Goal: Information Seeking & Learning: Learn about a topic

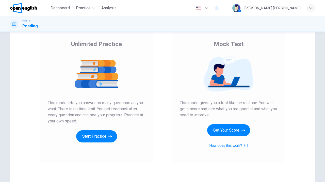
scroll to position [37, 0]
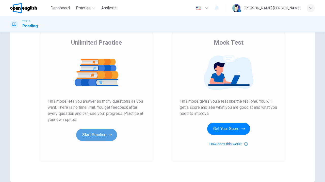
click at [93, 138] on button "Start Practice" at bounding box center [96, 135] width 41 height 12
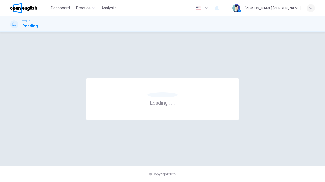
scroll to position [0, 0]
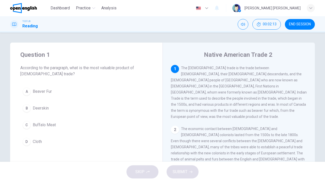
drag, startPoint x: 256, startPoint y: 80, endPoint x: 223, endPoint y: 86, distance: 34.2
click at [223, 86] on span "The [DEMOGRAPHIC_DATA] trade is the trade between [DEMOGRAPHIC_DATA], their [DE…" at bounding box center [239, 92] width 136 height 53
drag, startPoint x: 255, startPoint y: 81, endPoint x: 286, endPoint y: 81, distance: 30.9
drag, startPoint x: 280, startPoint y: 81, endPoint x: 259, endPoint y: 81, distance: 20.5
click at [259, 81] on span "The [DEMOGRAPHIC_DATA] trade is the trade between [DEMOGRAPHIC_DATA], their [DE…" at bounding box center [239, 92] width 136 height 53
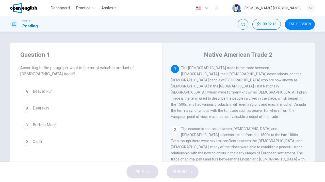
click at [259, 81] on span "The [DEMOGRAPHIC_DATA] trade is the trade between [DEMOGRAPHIC_DATA], their [DE…" at bounding box center [239, 92] width 136 height 53
drag, startPoint x: 259, startPoint y: 81, endPoint x: 255, endPoint y: 81, distance: 4.1
click at [257, 81] on span "The [DEMOGRAPHIC_DATA] trade is the trade between [DEMOGRAPHIC_DATA], their [DE…" at bounding box center [239, 92] width 136 height 53
drag, startPoint x: 255, startPoint y: 81, endPoint x: 286, endPoint y: 82, distance: 30.5
click at [283, 82] on div "1 The [DEMOGRAPHIC_DATA] trade is the trade between [DEMOGRAPHIC_DATA], their […" at bounding box center [239, 92] width 136 height 55
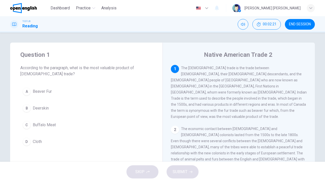
click at [298, 80] on span "The [DEMOGRAPHIC_DATA] trade is the trade between [DEMOGRAPHIC_DATA], their [DE…" at bounding box center [239, 92] width 136 height 53
click at [190, 91] on span "The [DEMOGRAPHIC_DATA] trade is the trade between [DEMOGRAPHIC_DATA], their [DE…" at bounding box center [239, 92] width 136 height 53
click at [176, 97] on span "The [DEMOGRAPHIC_DATA] trade is the trade between [DEMOGRAPHIC_DATA], their [DE…" at bounding box center [239, 92] width 136 height 53
drag, startPoint x: 295, startPoint y: 80, endPoint x: 304, endPoint y: 81, distance: 9.4
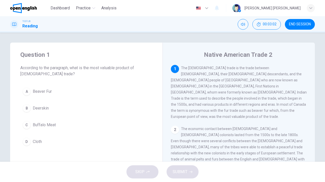
click at [304, 81] on div "1 The [DEMOGRAPHIC_DATA] trade is the trade between [DEMOGRAPHIC_DATA], their […" at bounding box center [239, 92] width 136 height 55
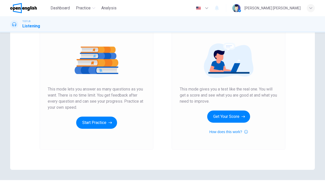
scroll to position [49, 0]
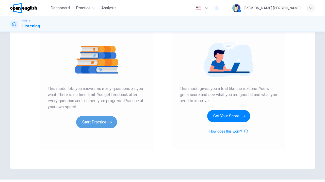
click at [103, 121] on button "Start Practice" at bounding box center [96, 122] width 41 height 12
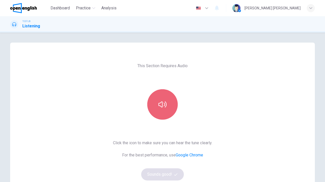
click at [167, 103] on button "button" at bounding box center [162, 104] width 30 height 30
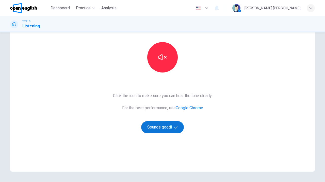
scroll to position [47, 0]
click at [159, 133] on div "This Section Requires Audio Click the icon to make sure you can hear the tune c…" at bounding box center [162, 83] width 107 height 176
click at [159, 126] on button "Sounds good!" at bounding box center [162, 127] width 43 height 12
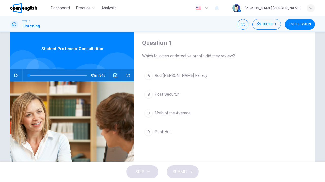
scroll to position [10, 0]
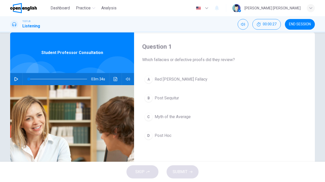
click at [243, 70] on div "Question 1 Which fallacies or defective proofs did they review? A Red [PERSON_N…" at bounding box center [224, 120] width 181 height 176
click at [15, 79] on icon "button" at bounding box center [16, 79] width 4 height 4
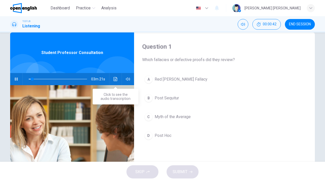
click at [118, 79] on button "Click to see the audio transcription" at bounding box center [115, 79] width 8 height 12
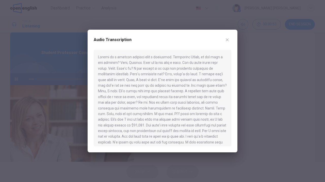
scroll to position [0, 0]
click at [55, 88] on div at bounding box center [162, 91] width 325 height 182
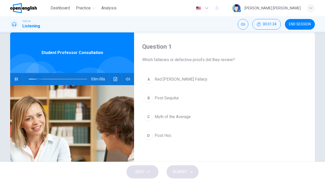
click at [38, 79] on span at bounding box center [58, 79] width 58 height 7
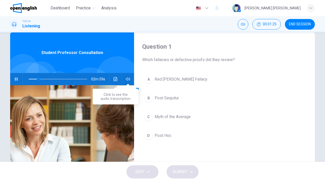
click at [115, 81] on icon "Click to see the audio transcription" at bounding box center [115, 79] width 4 height 4
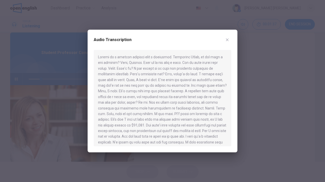
drag, startPoint x: 148, startPoint y: 92, endPoint x: 138, endPoint y: 92, distance: 10.4
click at [138, 92] on div at bounding box center [162, 98] width 137 height 96
click at [228, 38] on icon "button" at bounding box center [227, 40] width 4 height 4
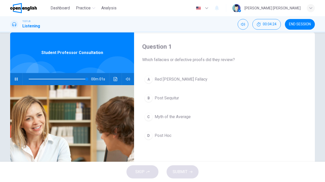
type input "*"
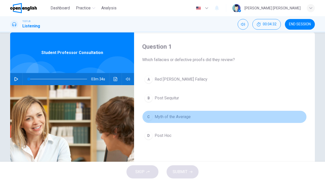
click at [180, 116] on span "Myth of the Average" at bounding box center [172, 117] width 36 height 6
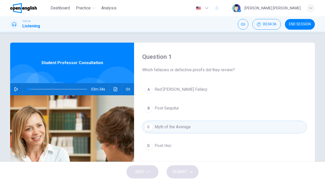
scroll to position [0, 0]
click at [151, 128] on div "C" at bounding box center [148, 127] width 8 height 8
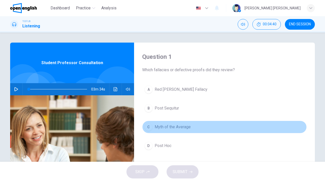
click at [151, 128] on div "C" at bounding box center [148, 127] width 8 height 8
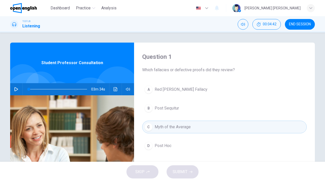
click at [188, 173] on div "SKIP SUBMIT" at bounding box center [162, 172] width 325 height 20
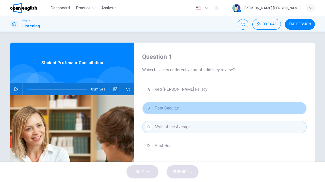
click at [173, 108] on span "Post Sequitur" at bounding box center [166, 108] width 24 height 6
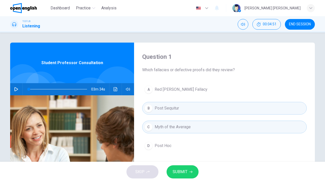
click at [172, 115] on div "A Red [PERSON_NAME] Fallacy B Post Sequitur C Myth of the Average D Post Hoc" at bounding box center [224, 122] width 164 height 79
click at [168, 107] on span "Post Sequitur" at bounding box center [166, 108] width 24 height 6
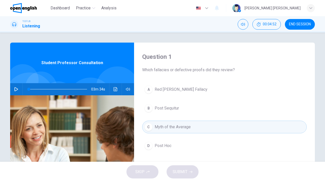
click at [164, 147] on span "Post Hoc" at bounding box center [162, 146] width 17 height 6
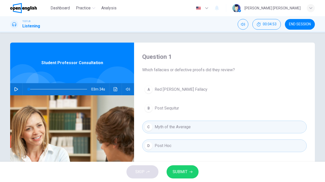
click at [179, 178] on button "SUBMIT" at bounding box center [182, 171] width 32 height 13
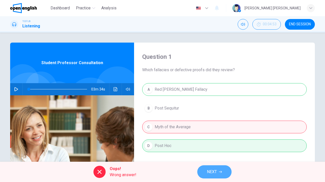
click at [214, 170] on span "NEXT" at bounding box center [212, 171] width 10 height 7
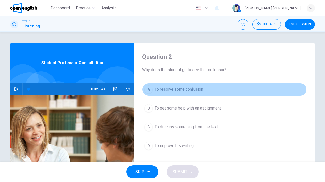
click at [182, 91] on span "To resolve some confusion" at bounding box center [178, 89] width 48 height 6
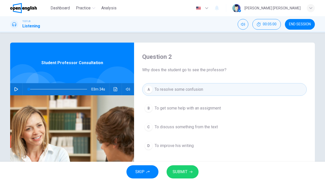
click at [185, 168] on button "SUBMIT" at bounding box center [182, 171] width 32 height 13
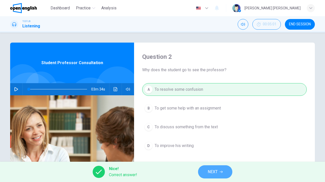
click at [219, 174] on button "NEXT" at bounding box center [215, 171] width 34 height 13
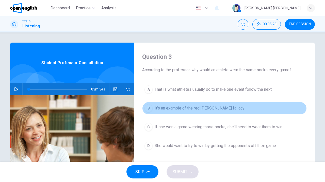
click at [180, 111] on span "It's an example of the red [PERSON_NAME] fallacy" at bounding box center [199, 108] width 90 height 6
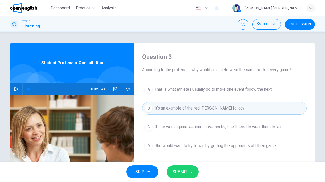
click at [184, 174] on span "SUBMIT" at bounding box center [179, 171] width 15 height 7
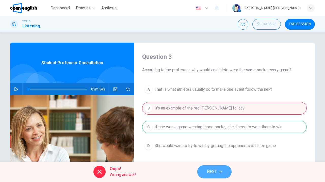
click at [206, 170] on button "NEXT" at bounding box center [214, 171] width 34 height 13
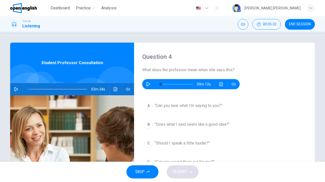
click at [148, 88] on button "button" at bounding box center [148, 84] width 8 height 10
click at [222, 82] on icon "Click to see the audio transcription" at bounding box center [221, 84] width 4 height 4
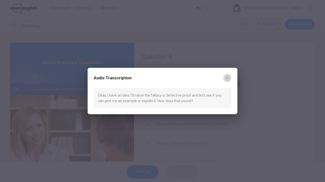
click at [230, 78] on button "button" at bounding box center [227, 78] width 8 height 8
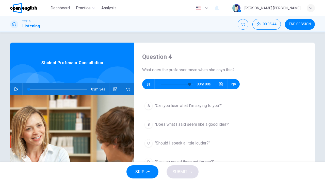
type input "*"
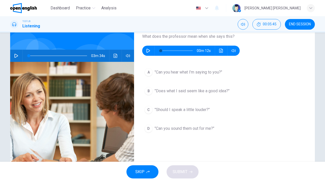
scroll to position [33, 0]
click at [209, 91] on span ""Does what I said seem like a good idea?"" at bounding box center [191, 91] width 75 height 6
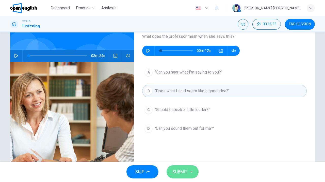
click at [182, 169] on span "SUBMIT" at bounding box center [179, 171] width 15 height 7
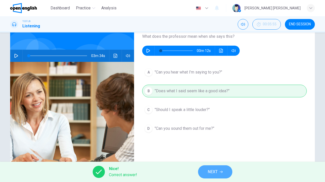
click at [205, 171] on button "NEXT" at bounding box center [215, 171] width 34 height 13
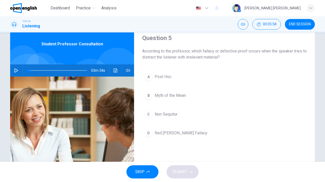
scroll to position [19, 0]
drag, startPoint x: 191, startPoint y: 53, endPoint x: 253, endPoint y: 61, distance: 62.4
click at [253, 61] on div "Question 5 According to the professor, which fallacy or defective proof occurs …" at bounding box center [224, 112] width 181 height 176
click at [161, 134] on span "Red [PERSON_NAME] Fallacy" at bounding box center [180, 133] width 53 height 6
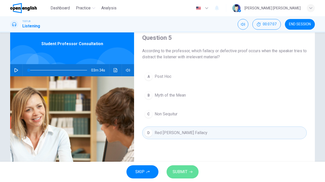
click at [178, 169] on span "SUBMIT" at bounding box center [179, 171] width 15 height 7
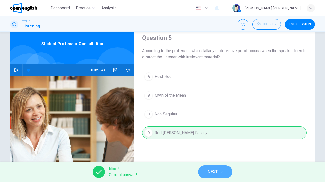
click at [217, 174] on span "NEXT" at bounding box center [212, 171] width 10 height 7
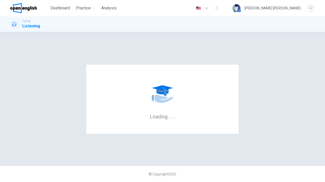
scroll to position [0, 0]
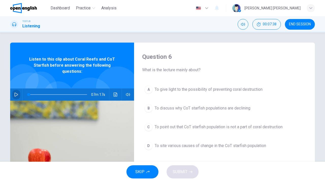
click at [16, 93] on icon "button" at bounding box center [16, 95] width 4 height 4
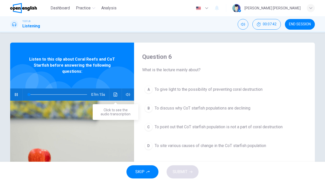
click at [114, 94] on icon "Click to see the audio transcription" at bounding box center [115, 95] width 4 height 4
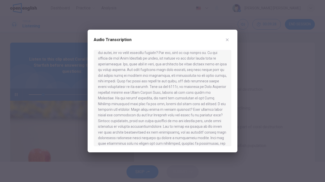
scroll to position [80, 0]
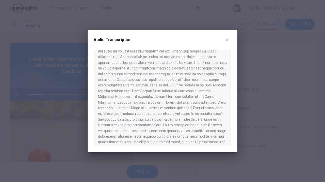
type input "**"
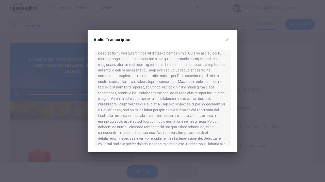
scroll to position [220, 0]
click at [227, 40] on icon "button" at bounding box center [227, 40] width 4 height 4
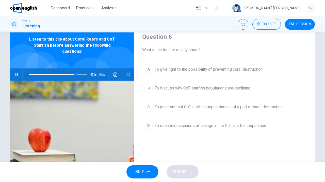
scroll to position [20, 0]
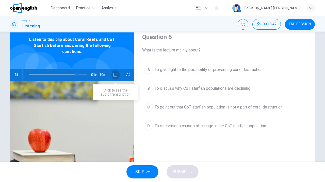
click at [115, 79] on button "Click to see the audio transcription" at bounding box center [115, 75] width 8 height 12
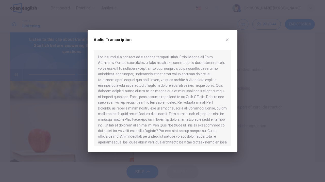
scroll to position [0, 0]
click at [122, 82] on div at bounding box center [162, 98] width 137 height 96
click at [67, 107] on div at bounding box center [162, 91] width 325 height 182
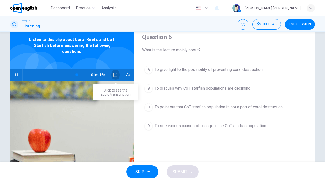
click at [116, 72] on button "Click to see the audio transcription" at bounding box center [115, 75] width 8 height 12
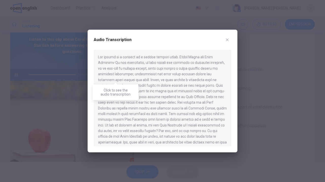
click at [79, 102] on div at bounding box center [162, 91] width 325 height 182
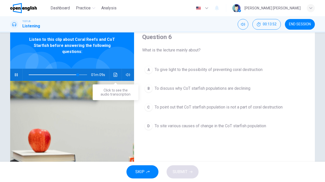
click at [115, 77] on icon "Click to see the audio transcription" at bounding box center [115, 75] width 4 height 4
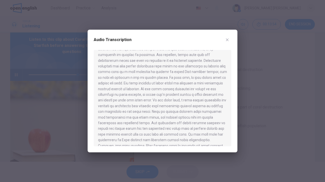
scroll to position [297, 0]
click at [254, 79] on div at bounding box center [162, 91] width 325 height 182
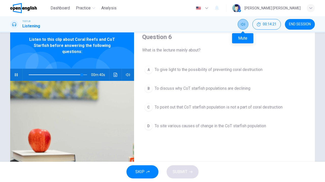
click at [244, 25] on icon "Mute" at bounding box center [243, 24] width 4 height 3
click at [244, 25] on icon "Unmute" at bounding box center [243, 24] width 4 height 3
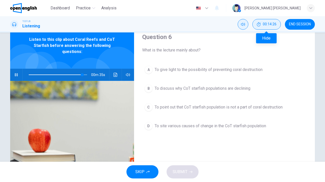
click at [274, 25] on span "00:14:26" at bounding box center [270, 24] width 14 height 4
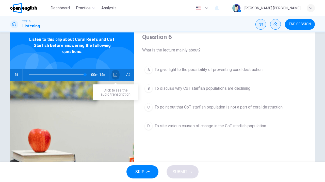
click at [117, 77] on button "Click to see the audio transcription" at bounding box center [115, 75] width 8 height 12
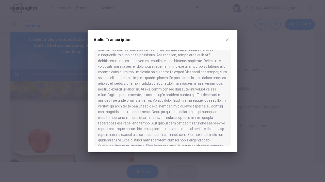
click at [71, 116] on div at bounding box center [162, 91] width 325 height 182
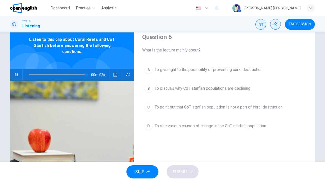
click at [176, 90] on span "To discuss why CoT starfish populations are declining" at bounding box center [202, 88] width 96 height 6
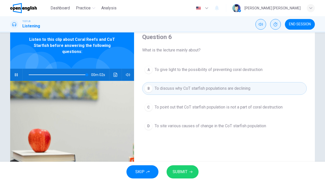
click at [172, 167] on button "SUBMIT" at bounding box center [182, 171] width 32 height 13
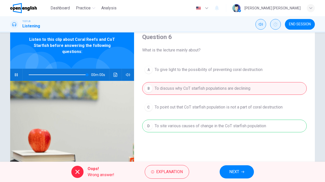
type input "*"
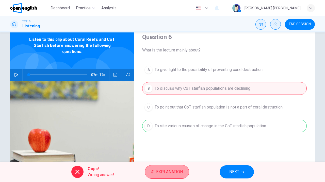
click at [177, 169] on span "Explanation" at bounding box center [169, 171] width 27 height 7
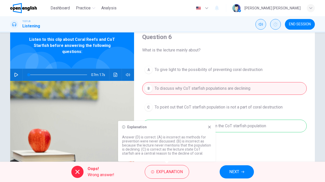
click at [209, 129] on icon at bounding box center [209, 127] width 4 height 4
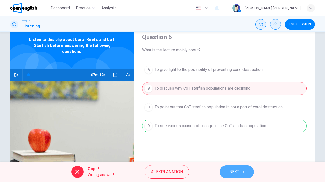
click at [233, 172] on span "NEXT" at bounding box center [234, 171] width 10 height 7
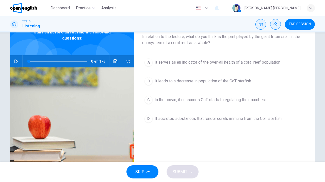
scroll to position [33, 0]
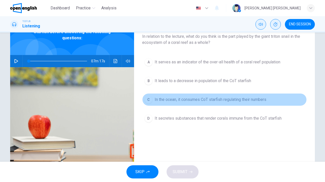
click at [200, 101] on span "In the ocean, it consumes CoT starfish regulating their numbers" at bounding box center [210, 100] width 112 height 6
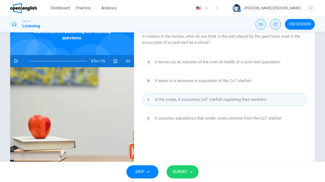
click at [190, 169] on button "SUBMIT" at bounding box center [182, 171] width 32 height 13
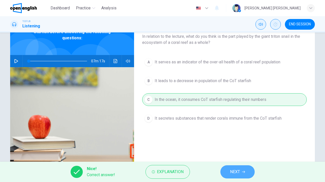
click at [229, 171] on button "NEXT" at bounding box center [237, 171] width 34 height 13
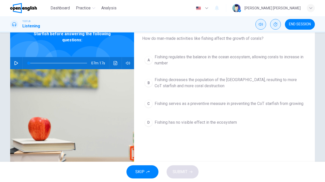
scroll to position [32, 0]
click at [192, 85] on span "Fishing decreases the population of the [GEOGRAPHIC_DATA], resulting to more Co…" at bounding box center [229, 83] width 150 height 12
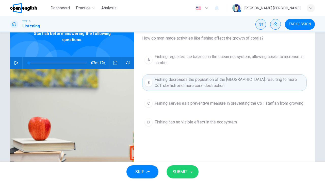
click at [190, 170] on button "SUBMIT" at bounding box center [182, 171] width 32 height 13
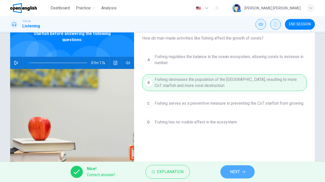
click at [229, 167] on button "NEXT" at bounding box center [237, 171] width 34 height 13
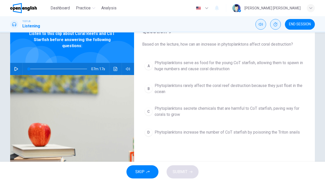
scroll to position [26, 0]
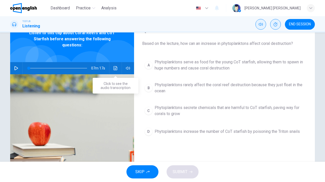
click at [117, 71] on button "Click to see the audio transcription" at bounding box center [115, 68] width 8 height 12
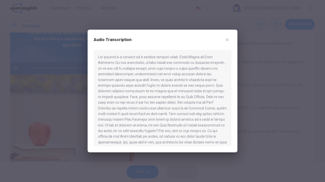
click at [225, 36] on div "Audio Transcription" at bounding box center [162, 43] width 137 height 14
click at [225, 37] on button "button" at bounding box center [227, 40] width 8 height 8
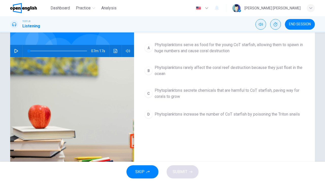
scroll to position [44, 0]
click at [209, 115] on span "Phytoplanktons increase the number of CoT starfish by poisoning the Triton snai…" at bounding box center [226, 114] width 145 height 6
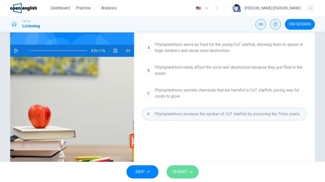
click at [180, 166] on button "SUBMIT" at bounding box center [182, 171] width 32 height 13
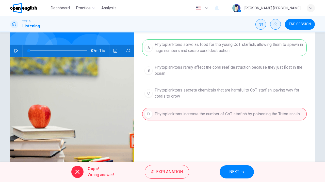
click at [79, 170] on icon at bounding box center [77, 172] width 6 height 6
click at [236, 163] on div "Oops! Wrong answer! Explanation NEXT" at bounding box center [162, 172] width 325 height 20
click at [235, 173] on span "NEXT" at bounding box center [234, 171] width 10 height 7
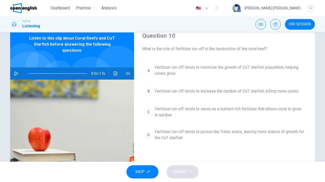
scroll to position [21, 0]
click at [114, 77] on button "Click to see the audio transcription" at bounding box center [115, 73] width 8 height 12
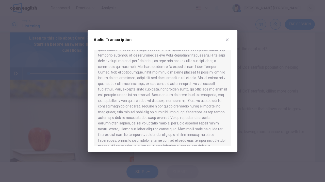
scroll to position [172, 0]
click at [191, 162] on div at bounding box center [162, 91] width 325 height 182
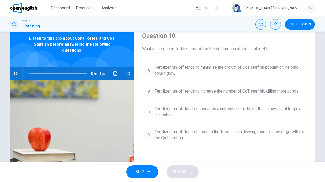
click at [254, 66] on span "Fertilizer run-off tends to minimize the growth of CoT starfish population, hel…" at bounding box center [229, 70] width 150 height 12
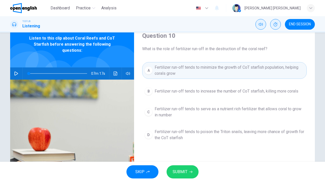
click at [187, 167] on button "SUBMIT" at bounding box center [182, 171] width 32 height 13
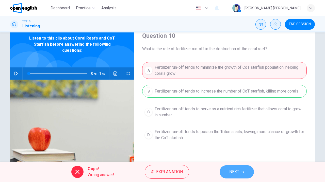
click at [236, 169] on span "NEXT" at bounding box center [234, 171] width 10 height 7
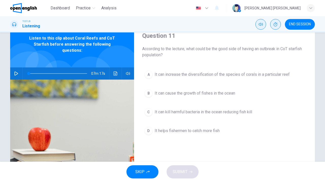
click at [223, 78] on button "A It can increase the diversification of the species of corals in a particular …" at bounding box center [224, 74] width 164 height 13
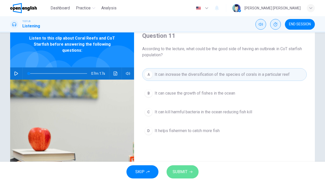
click at [193, 170] on button "SUBMIT" at bounding box center [182, 171] width 32 height 13
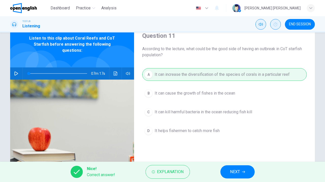
click at [233, 167] on button "NEXT" at bounding box center [237, 171] width 34 height 13
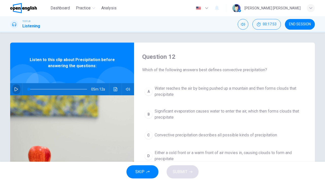
click at [19, 89] on button "button" at bounding box center [16, 89] width 8 height 12
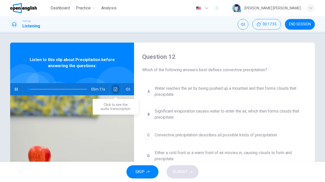
click at [114, 90] on icon "Click to see the audio transcription" at bounding box center [115, 89] width 4 height 4
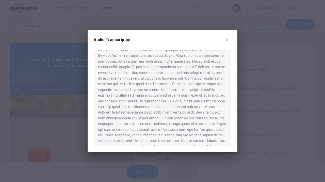
scroll to position [214, 0]
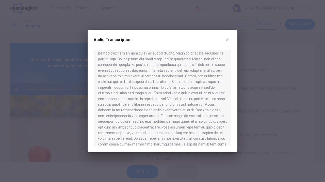
click at [68, 107] on div at bounding box center [162, 91] width 325 height 182
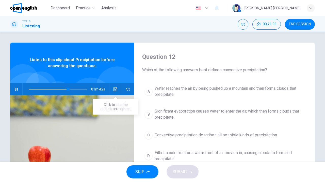
click at [117, 92] on button "Click to see the audio transcription" at bounding box center [115, 89] width 8 height 12
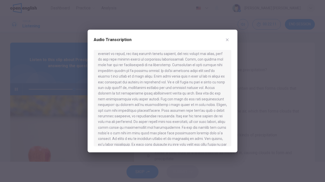
scroll to position [230, 0]
click at [55, 117] on div at bounding box center [162, 91] width 325 height 182
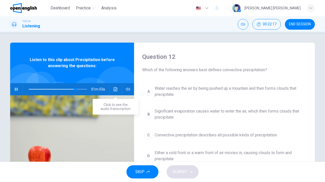
click at [116, 90] on icon "Click to see the audio transcription" at bounding box center [115, 89] width 4 height 4
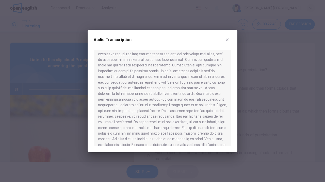
click at [86, 113] on div at bounding box center [162, 91] width 325 height 182
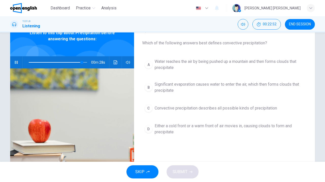
scroll to position [28, 0]
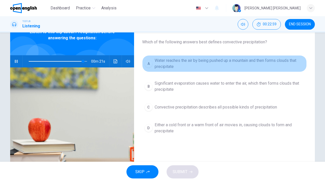
click at [233, 69] on span "Water reaches the air by being pushed up a mountain and then forms clouds that …" at bounding box center [229, 64] width 150 height 12
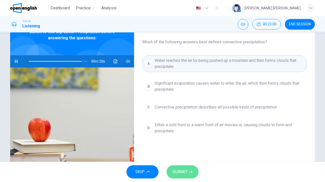
click at [186, 171] on span "SUBMIT" at bounding box center [179, 171] width 15 height 7
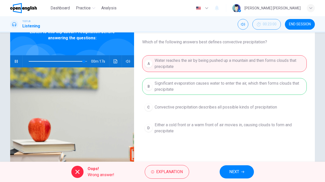
click at [237, 176] on button "NEXT" at bounding box center [236, 171] width 34 height 13
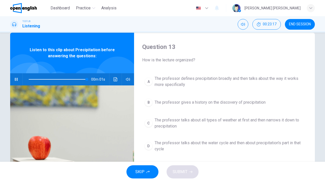
scroll to position [8, 0]
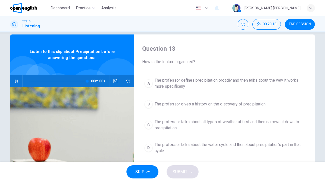
type input "*"
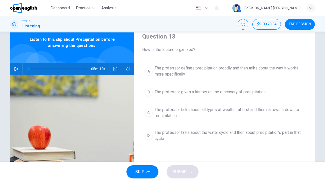
scroll to position [22, 0]
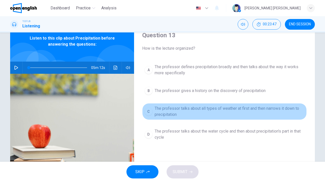
click at [208, 111] on span "The professor talks about all types of weather at first and then narrows it dow…" at bounding box center [229, 112] width 150 height 12
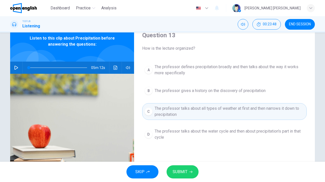
click at [191, 172] on icon "button" at bounding box center [190, 171] width 3 height 3
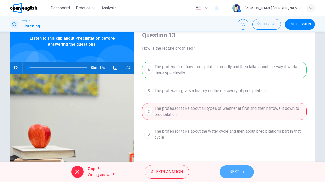
click at [239, 169] on button "NEXT" at bounding box center [236, 171] width 34 height 13
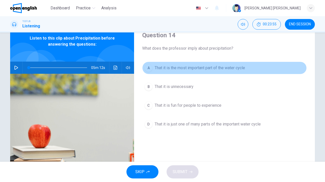
click at [214, 69] on span "That it is the most important part of the water cycle" at bounding box center [199, 68] width 90 height 6
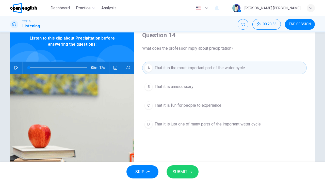
click at [190, 175] on button "SUBMIT" at bounding box center [182, 171] width 32 height 13
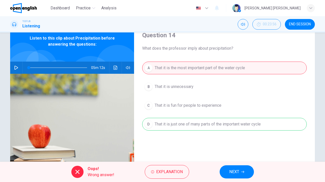
click at [230, 169] on span "NEXT" at bounding box center [234, 171] width 10 height 7
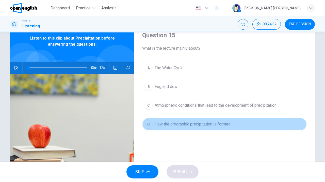
click at [194, 127] on button "D How the orographic precipitation is formed" at bounding box center [224, 124] width 164 height 13
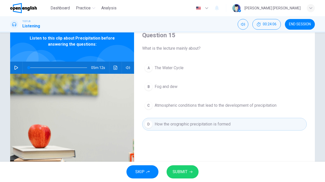
drag, startPoint x: 189, startPoint y: 168, endPoint x: 204, endPoint y: 105, distance: 65.3
click at [203, 105] on div "Dashboard Practice Analysis English ** ​ [PERSON_NAME] [PERSON_NAME] TOEFL® Lis…" at bounding box center [162, 91] width 325 height 182
click at [204, 105] on span "Atmospheric conditions that lead to the development of precipitation" at bounding box center [215, 105] width 122 height 6
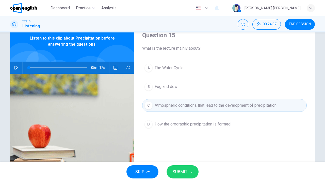
click at [178, 170] on span "SUBMIT" at bounding box center [179, 171] width 15 height 7
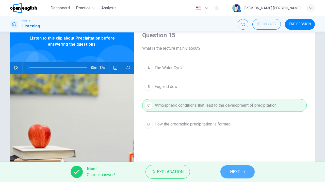
click at [239, 173] on span "NEXT" at bounding box center [235, 171] width 10 height 7
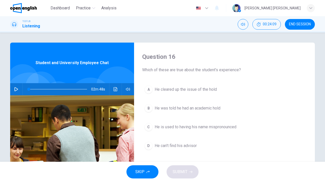
scroll to position [0, 0]
click at [292, 25] on span "END SESSION" at bounding box center [300, 24] width 22 height 4
